Goal: Transaction & Acquisition: Subscribe to service/newsletter

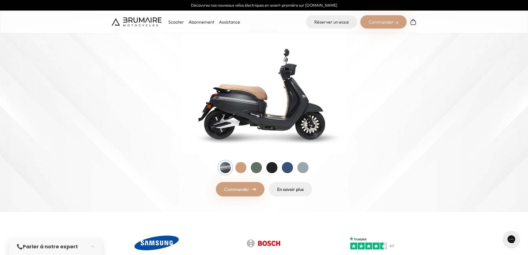
click at [243, 166] on div at bounding box center [240, 167] width 11 height 11
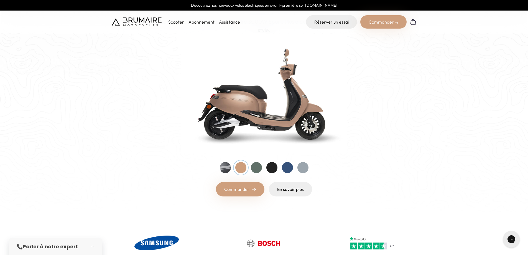
click at [260, 169] on div at bounding box center [256, 167] width 11 height 11
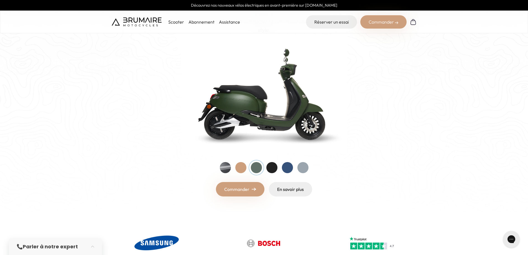
click at [276, 166] on div at bounding box center [271, 167] width 11 height 11
click at [288, 167] on div at bounding box center [287, 167] width 11 height 11
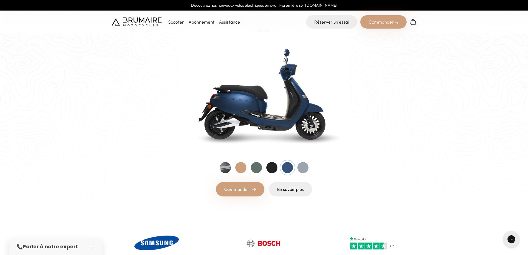
click at [303, 169] on div at bounding box center [303, 167] width 11 height 11
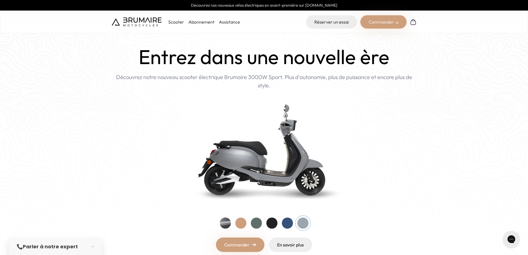
click at [197, 21] on link "Abonnement" at bounding box center [202, 22] width 26 height 6
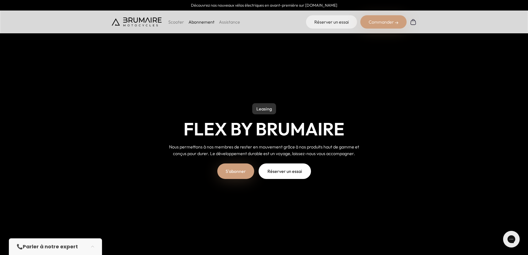
click at [234, 172] on link "S'abonner" at bounding box center [235, 171] width 37 height 16
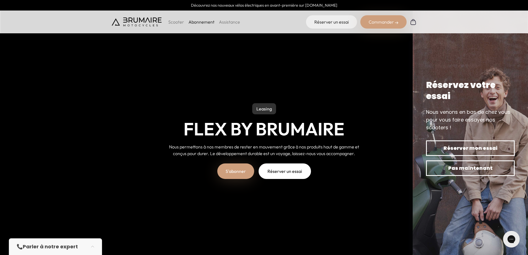
click at [179, 25] on p "Scooter" at bounding box center [176, 22] width 16 height 7
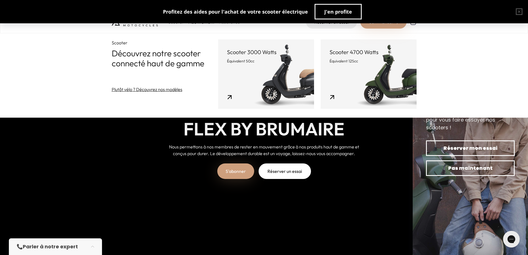
click at [352, 81] on link "Scooter 4700 Watts Équivalent 125cc" at bounding box center [369, 73] width 96 height 69
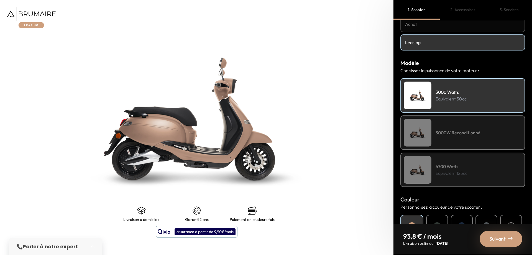
scroll to position [55, 0]
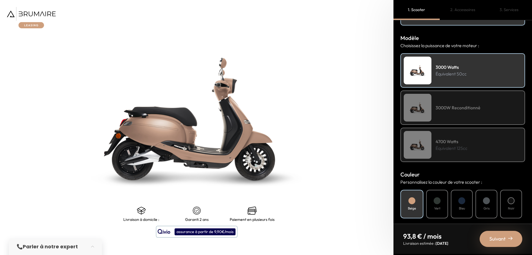
click at [462, 114] on div "3000W Reconditionné" at bounding box center [463, 107] width 125 height 34
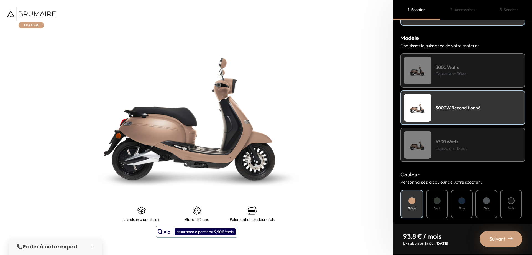
click at [459, 82] on div "3000 Watts Équivalent 50cc" at bounding box center [463, 70] width 125 height 34
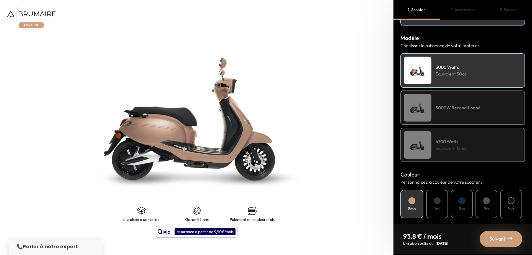
click at [466, 107] on h4 "3000W Reconditionné" at bounding box center [458, 107] width 45 height 7
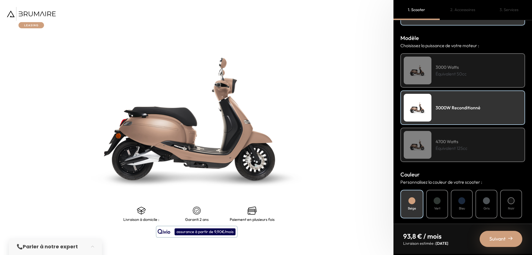
click at [468, 132] on div "4700 Watts Équivalent 125cc" at bounding box center [463, 145] width 125 height 34
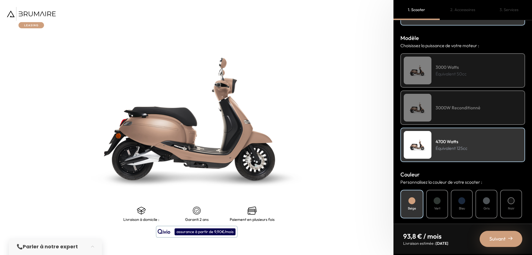
click at [468, 108] on h4 "3000W Reconditionné" at bounding box center [458, 107] width 45 height 7
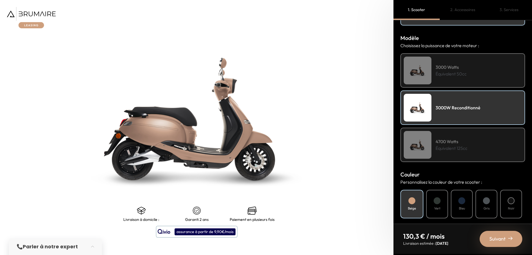
click at [462, 80] on div "3000 Watts Équivalent 50cc" at bounding box center [463, 70] width 125 height 34
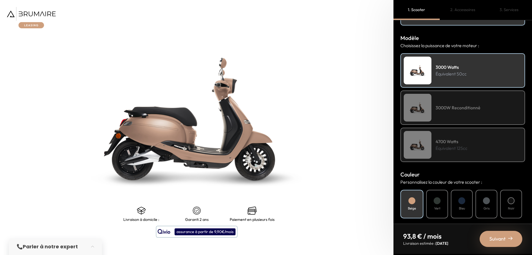
click at [469, 101] on div "3000W Reconditionné" at bounding box center [463, 107] width 125 height 34
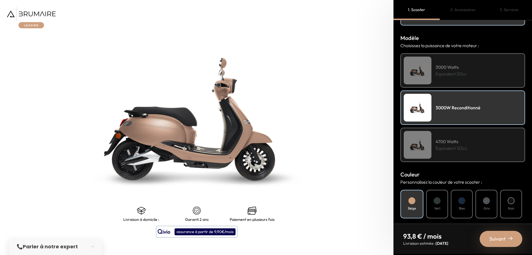
click at [472, 144] on div "4700 Watts Équivalent 125cc" at bounding box center [463, 145] width 125 height 34
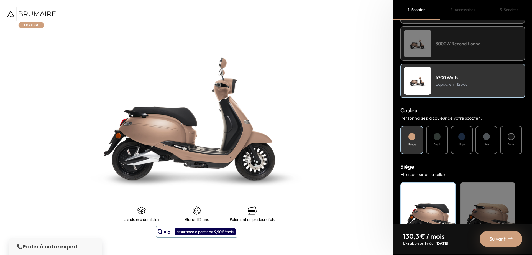
scroll to position [154, 0]
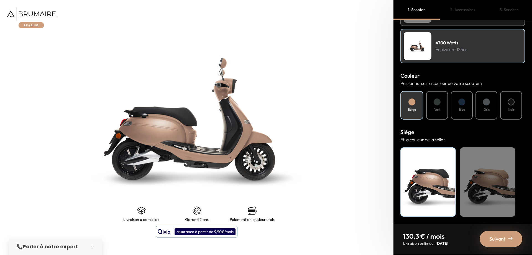
click at [489, 168] on div "Beige" at bounding box center [487, 181] width 55 height 69
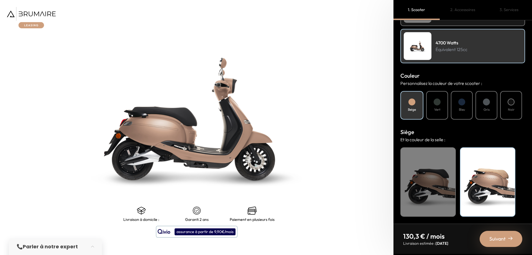
click at [426, 178] on div "Noir" at bounding box center [428, 181] width 55 height 69
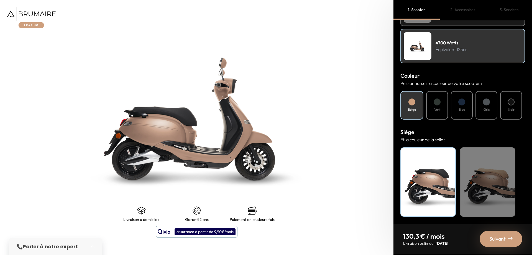
click at [467, 178] on div "Beige" at bounding box center [487, 181] width 55 height 69
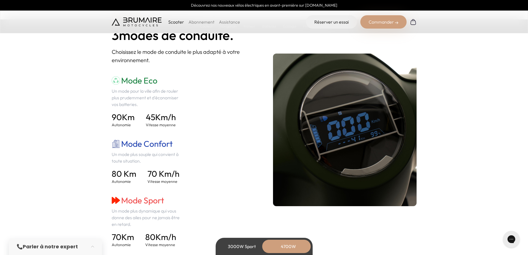
scroll to position [610, 0]
